Goal: Find contact information: Find contact information

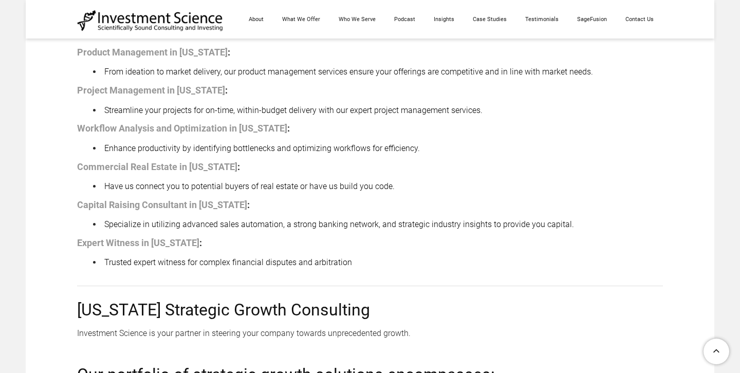
scroll to position [869, 0]
click at [224, 267] on li "Trusted expert witness for complex financial disputes and arbitration" at bounding box center [382, 262] width 561 height 15
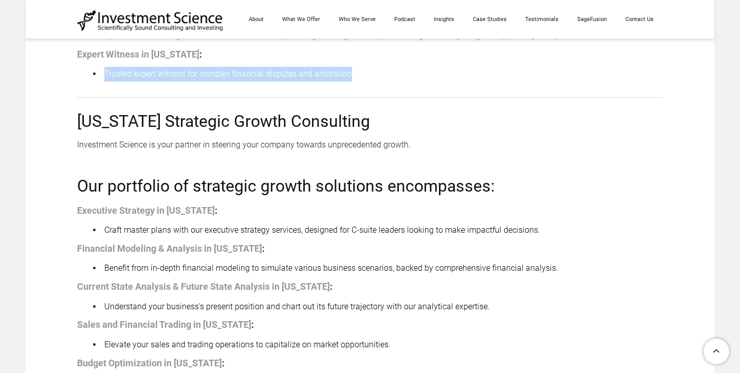
scroll to position [1065, 0]
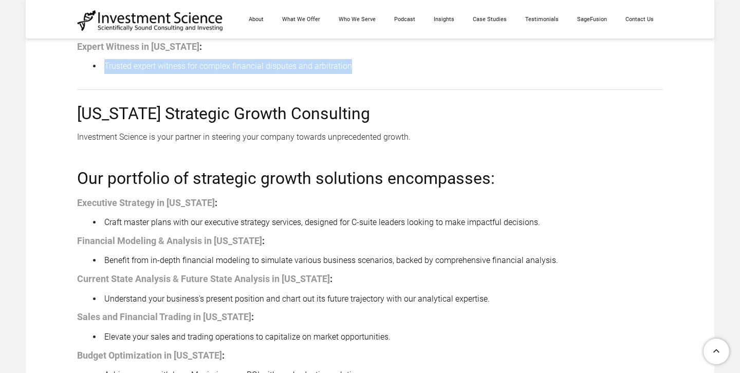
click at [209, 140] on div "Investment Science is your partner in steering your company towards unprecedent…" at bounding box center [370, 145] width 586 height 30
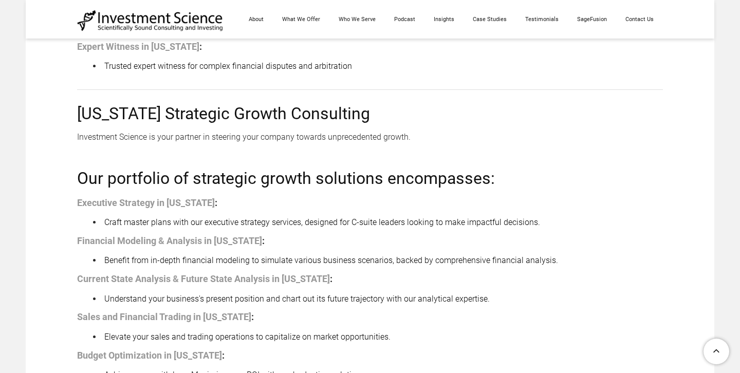
click at [209, 140] on div "Investment Science is your partner in steering your company towards unprecedent…" at bounding box center [370, 145] width 586 height 30
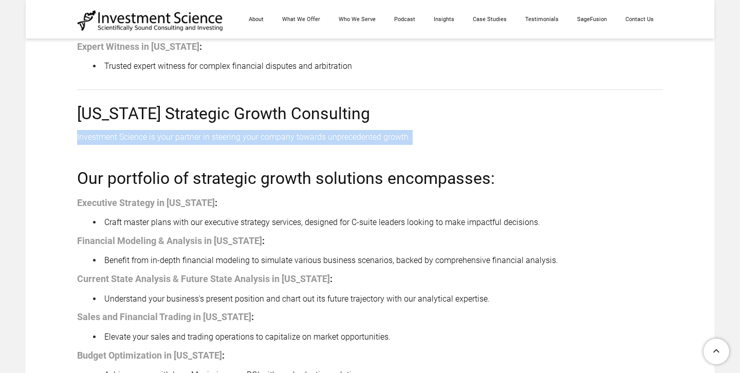
click at [175, 144] on div "Investment Science is your partner in steering your company towards unprecedent…" at bounding box center [370, 145] width 586 height 30
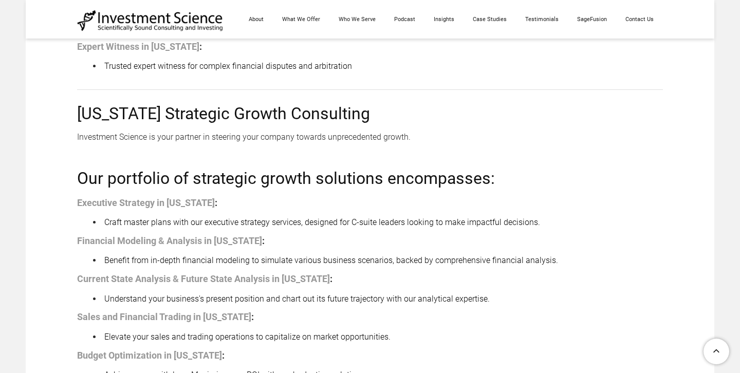
click at [140, 141] on div "Investment Science is your partner in steering your company towards unprecedent…" at bounding box center [370, 145] width 586 height 30
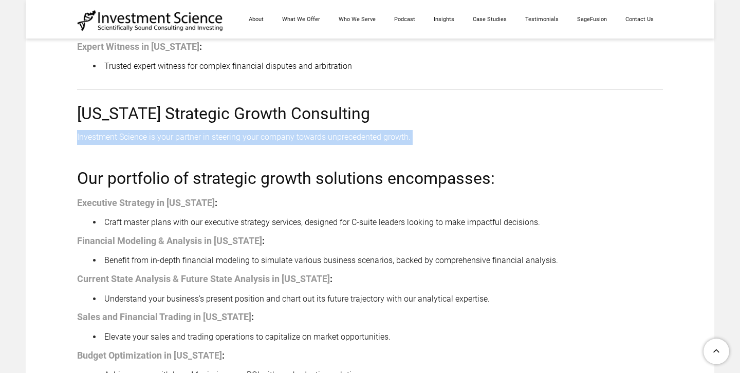
click at [199, 143] on div "Investment Science is your partner in steering your company towards unprecedent…" at bounding box center [370, 145] width 586 height 30
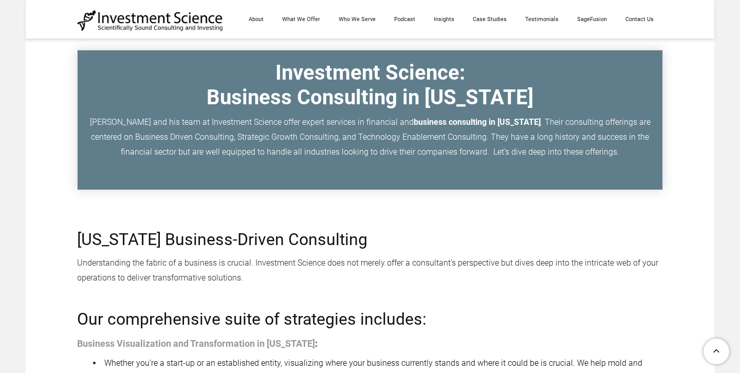
scroll to position [145, 0]
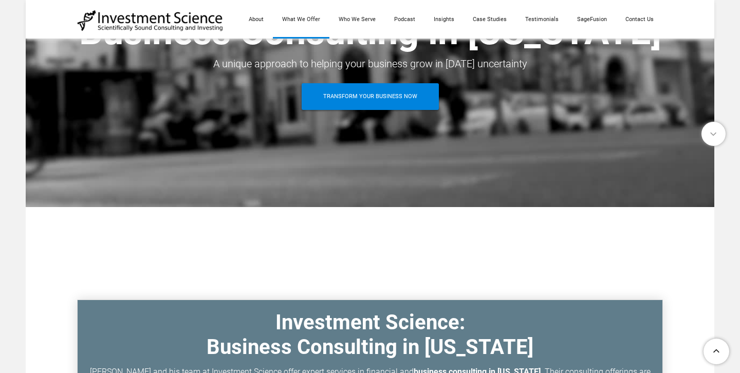
click at [316, 20] on link "What We Offer" at bounding box center [301, 19] width 57 height 39
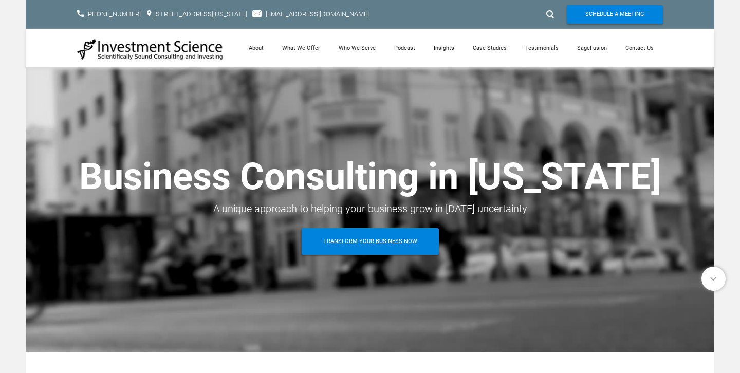
drag, startPoint x: 143, startPoint y: 14, endPoint x: 83, endPoint y: 19, distance: 59.8
click at [83, 19] on div "​ [PHONE_NUMBER]" at bounding box center [111, 14] width 69 height 11
copy span "​ [PHONE_NUMBER]"
